Goal: Communication & Community: Answer question/provide support

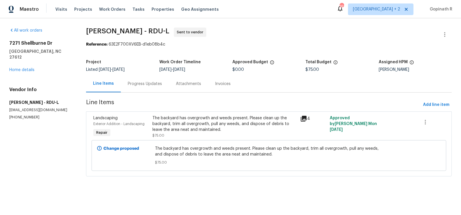
click at [151, 83] on div "Progress Updates" at bounding box center [145, 84] width 34 height 6
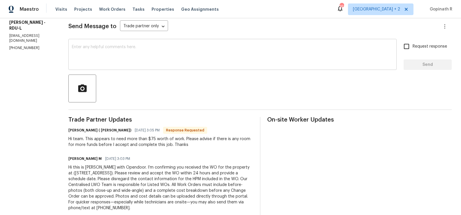
scroll to position [81, 0]
click at [135, 65] on div "x ​" at bounding box center [232, 55] width 328 height 30
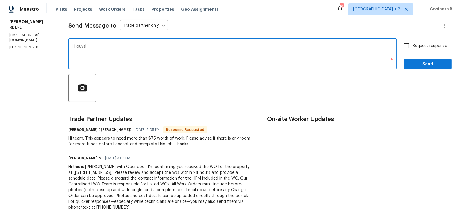
click at [90, 46] on textarea "Hi guys!" at bounding box center [232, 54] width 321 height 20
paste textarea "there is definitely room for more funds"
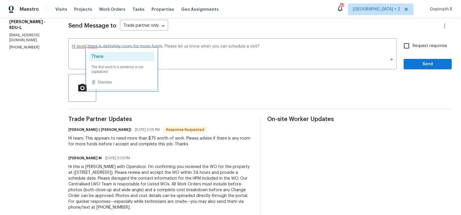
click at [100, 55] on ga "There" at bounding box center [122, 56] width 66 height 9
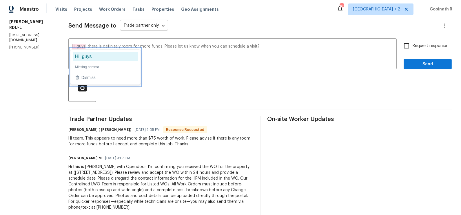
click at [85, 54] on ga "Hi, guys" at bounding box center [106, 56] width 66 height 9
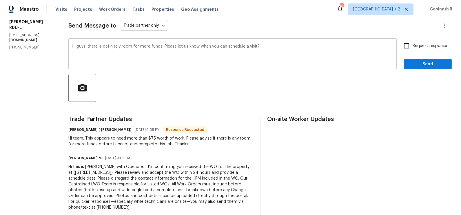
click at [83, 47] on textarea "Hi guys! there is definitely room for more funds. Please let us know when you c…" at bounding box center [232, 54] width 321 height 20
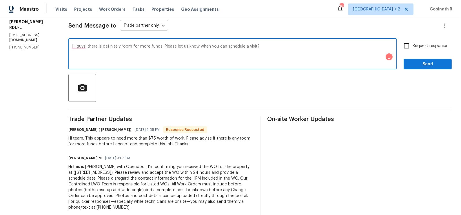
click at [83, 47] on textarea "Hi guys! there is definitely room for more funds. Please let us know when you c…" at bounding box center [232, 54] width 321 height 20
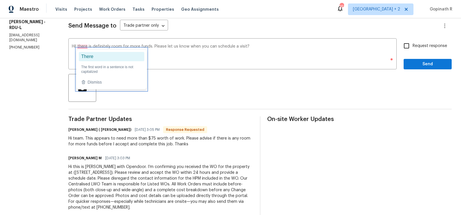
click at [87, 55] on ga "There" at bounding box center [112, 56] width 66 height 9
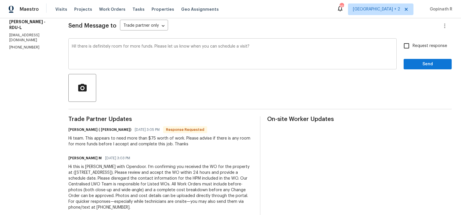
click at [266, 46] on textarea "Hi! there is definitely room for more funds. Please let us know when you can sc…" at bounding box center [232, 54] width 321 height 20
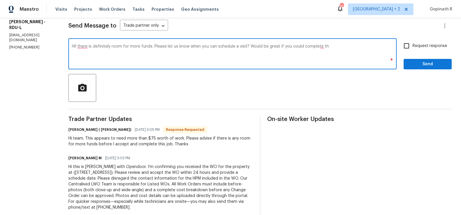
click at [311, 47] on textarea "Hi! there is definitely room for more funds. Please let us know when you can sc…" at bounding box center [232, 54] width 321 height 20
click at [325, 46] on textarea "Hi! there is definitely room for more funds. Please let us know when you can sc…" at bounding box center [232, 54] width 321 height 20
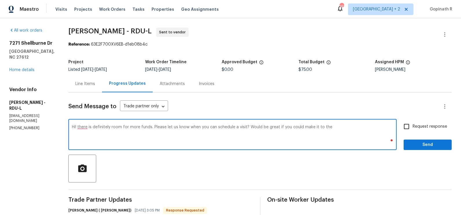
click at [334, 128] on textarea "Hi! there is definitely room for more funds. Please let us know when you can sc…" at bounding box center [232, 135] width 321 height 20
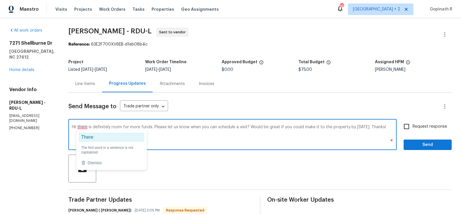
type textarea "Hi! there is definitely room for more funds. Please let us know when you can sc…"
click at [88, 133] on ga "There" at bounding box center [112, 136] width 66 height 9
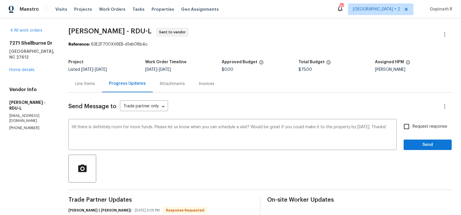
click at [407, 126] on input "Request response" at bounding box center [407, 126] width 12 height 12
checkbox input "true"
click at [421, 146] on span "Send" at bounding box center [427, 144] width 39 height 7
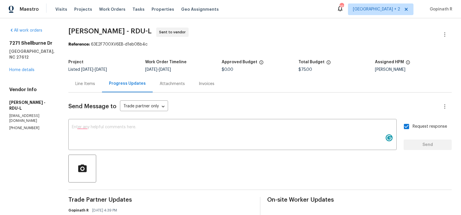
drag, startPoint x: 67, startPoint y: 31, endPoint x: 157, endPoint y: 31, distance: 90.1
click at [157, 31] on span "[PERSON_NAME] - RDU-L Sent to vendor" at bounding box center [253, 35] width 370 height 14
copy span "[PERSON_NAME] - RDU-L"
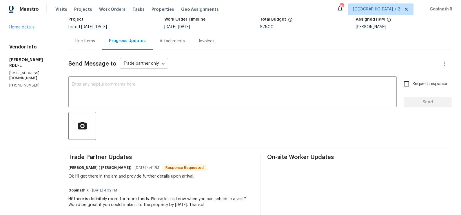
scroll to position [54, 0]
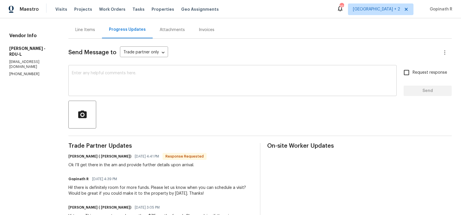
click at [96, 79] on textarea at bounding box center [232, 81] width 321 height 20
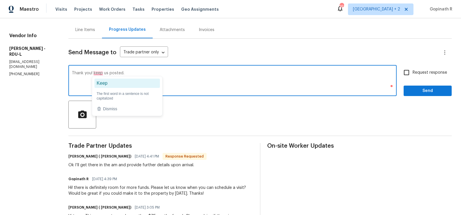
type textarea "Thank you! keep us posted."
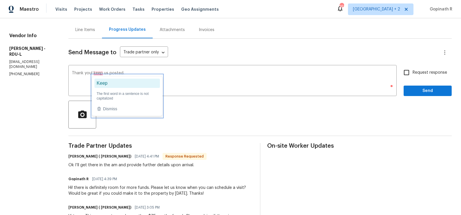
click at [111, 83] on ga "Keep" at bounding box center [127, 83] width 66 height 9
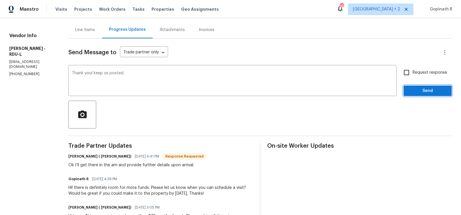
click at [421, 87] on span "Send" at bounding box center [427, 90] width 39 height 7
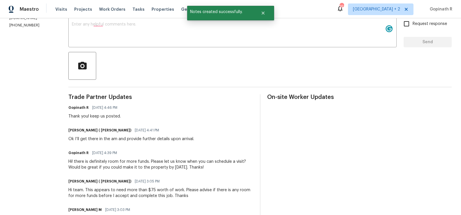
scroll to position [109, 0]
